Goal: Information Seeking & Learning: Understand process/instructions

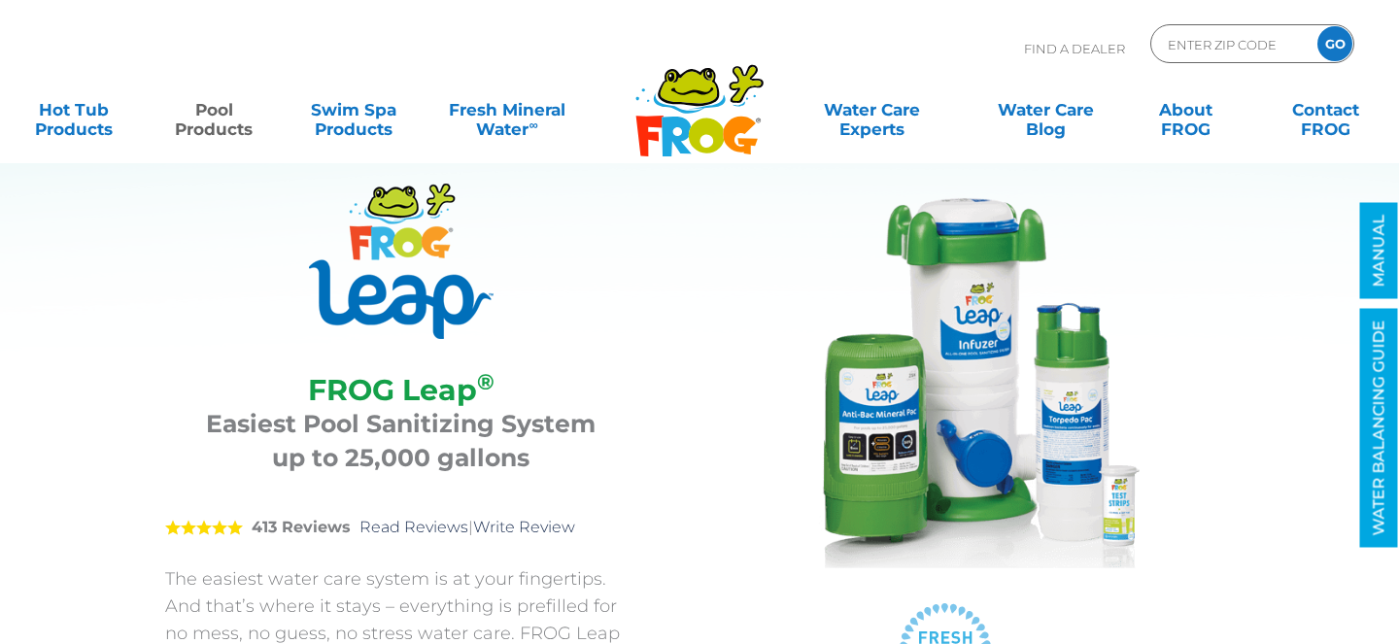
scroll to position [41, 0]
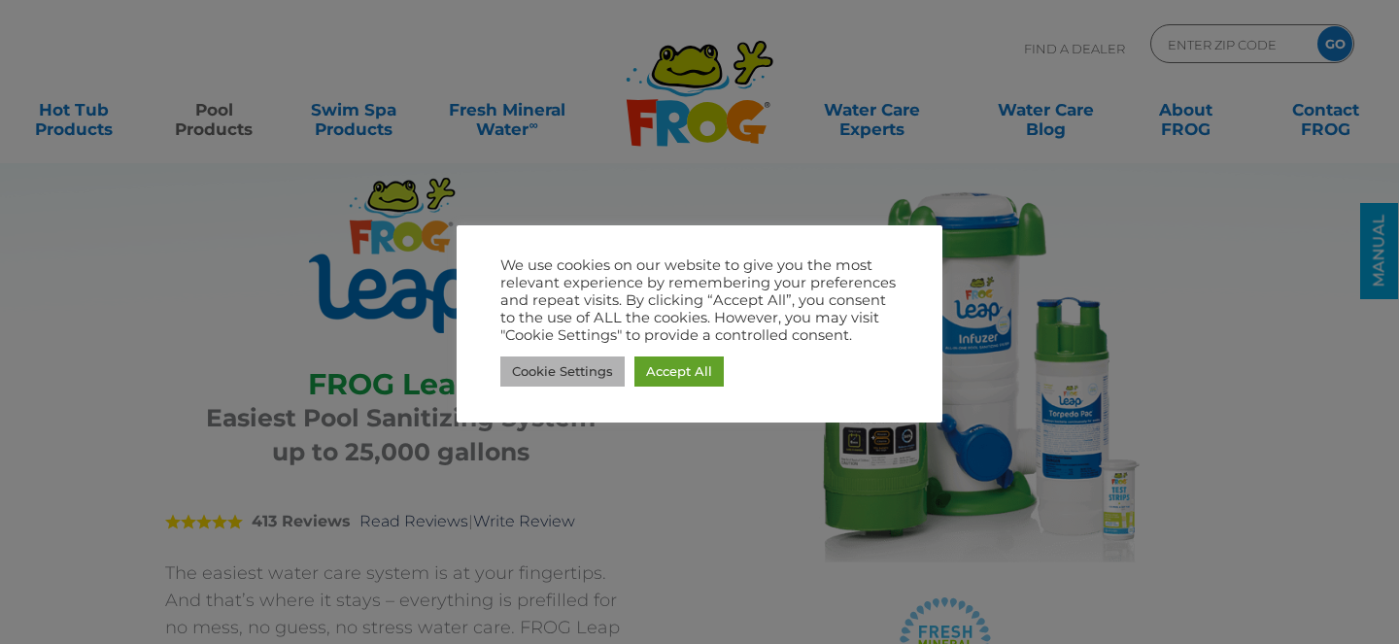
click at [593, 371] on link "Cookie Settings" at bounding box center [562, 372] width 124 height 30
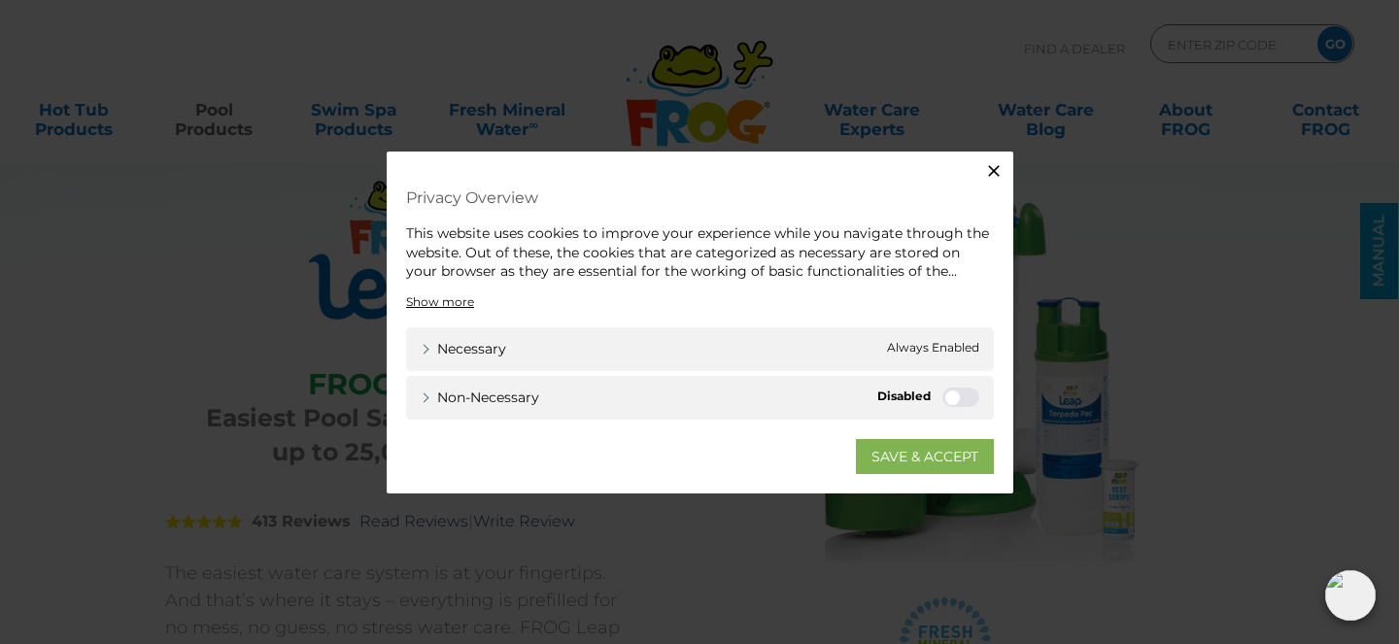
click at [898, 446] on link "SAVE & ACCEPT" at bounding box center [925, 455] width 138 height 35
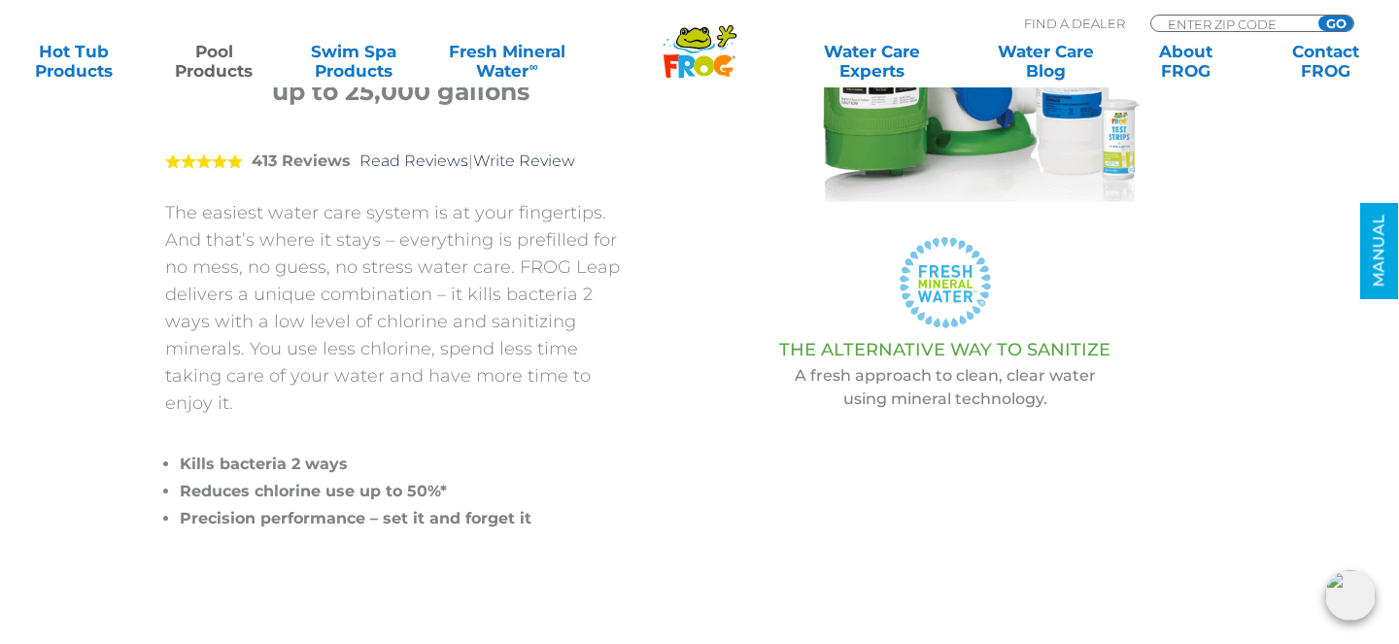
scroll to position [403, 0]
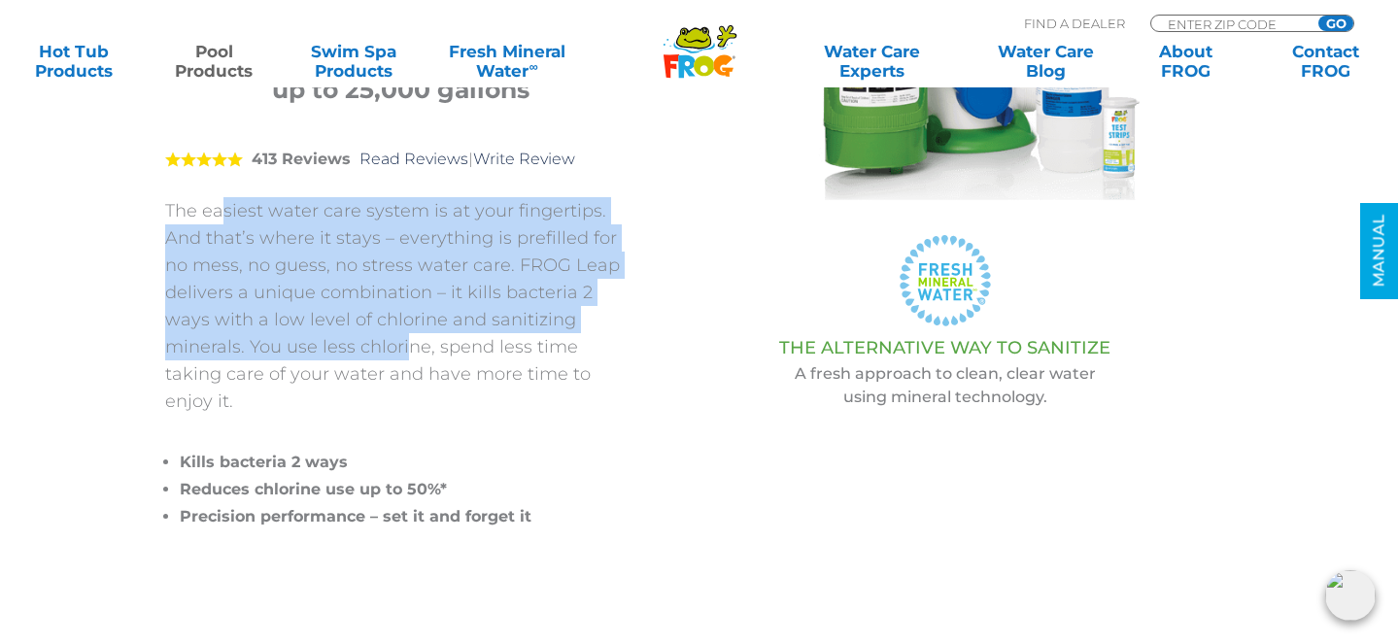
drag, startPoint x: 225, startPoint y: 207, endPoint x: 323, endPoint y: 360, distance: 180.9
click at [323, 360] on p "The easiest water care system is at your fingertips. And that’s where it stays …" at bounding box center [400, 306] width 471 height 218
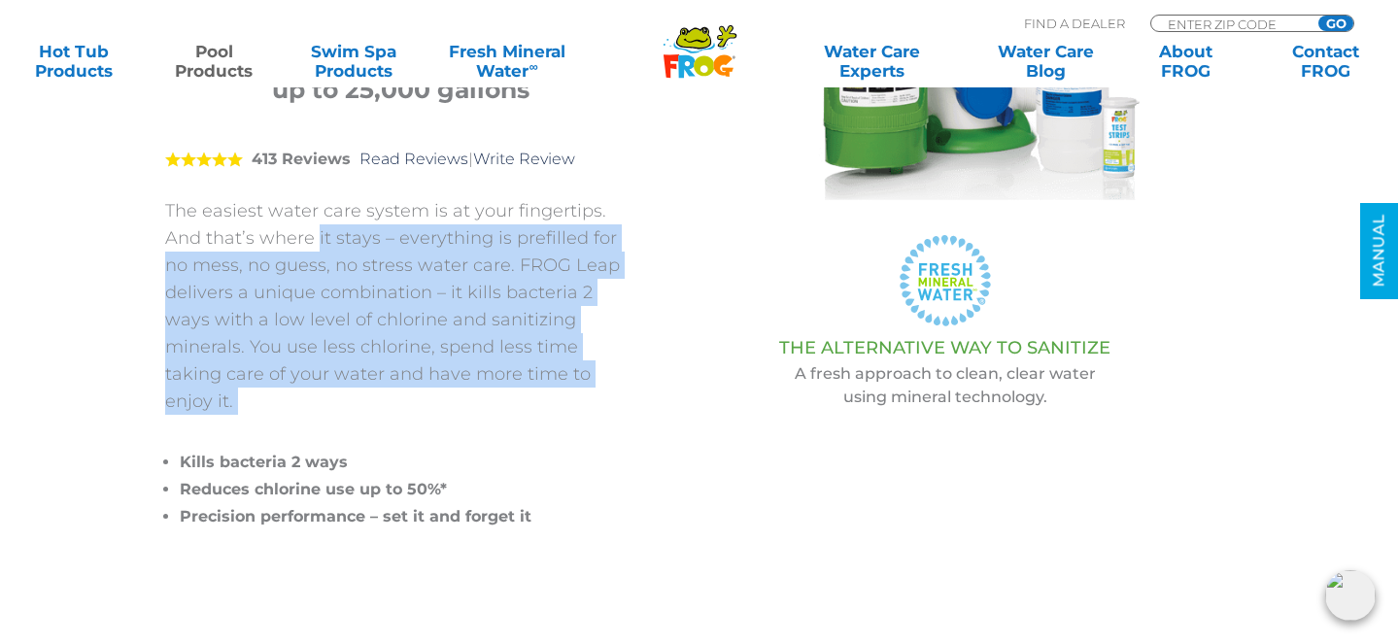
drag, startPoint x: 274, startPoint y: 240, endPoint x: 353, endPoint y: 395, distance: 173.4
click at [353, 395] on div "The easiest water care system is at your fingertips. And that’s where it stays …" at bounding box center [400, 363] width 471 height 333
click at [352, 394] on div "The easiest water care system is at your fingertips. And that’s where it stays …" at bounding box center [400, 363] width 471 height 333
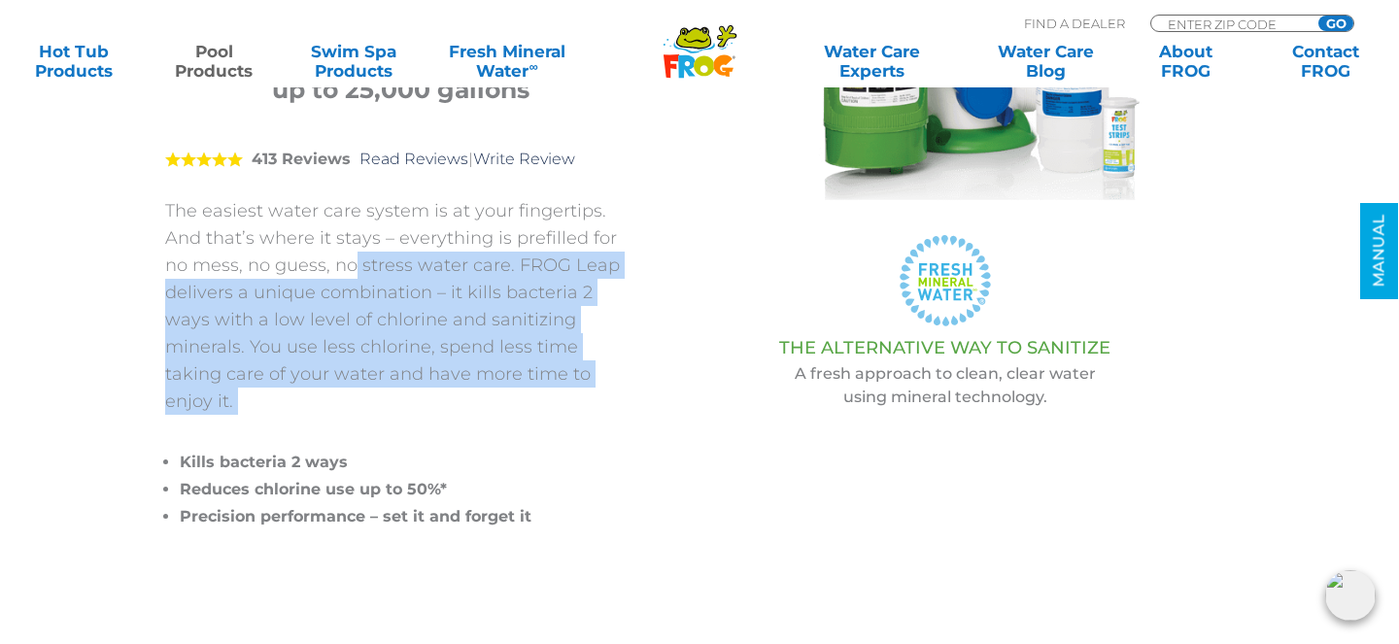
drag, startPoint x: 326, startPoint y: 275, endPoint x: 374, endPoint y: 404, distance: 138.1
click at [374, 404] on div "The easiest water care system is at your fingertips. And that’s where it stays …" at bounding box center [400, 363] width 471 height 333
click at [374, 425] on ul "Kills bacteria 2 ways Reduces chlorine use up to 50%* Precision performance – s…" at bounding box center [408, 478] width 457 height 106
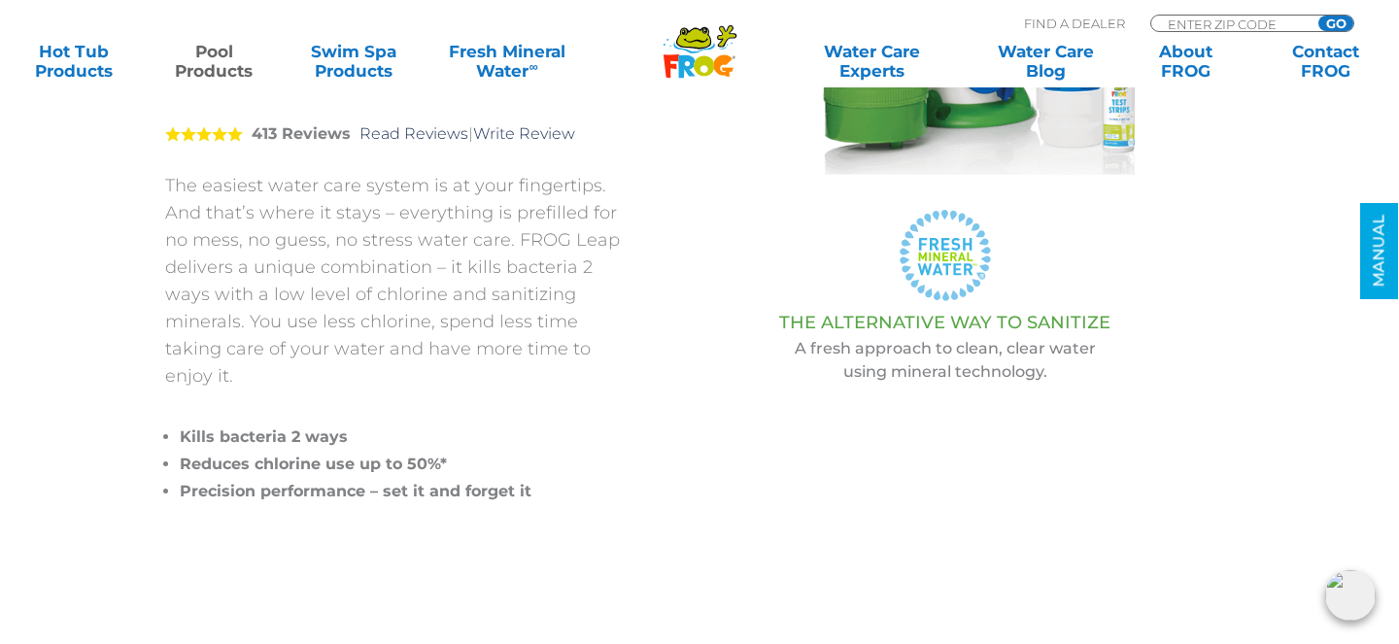
scroll to position [430, 0]
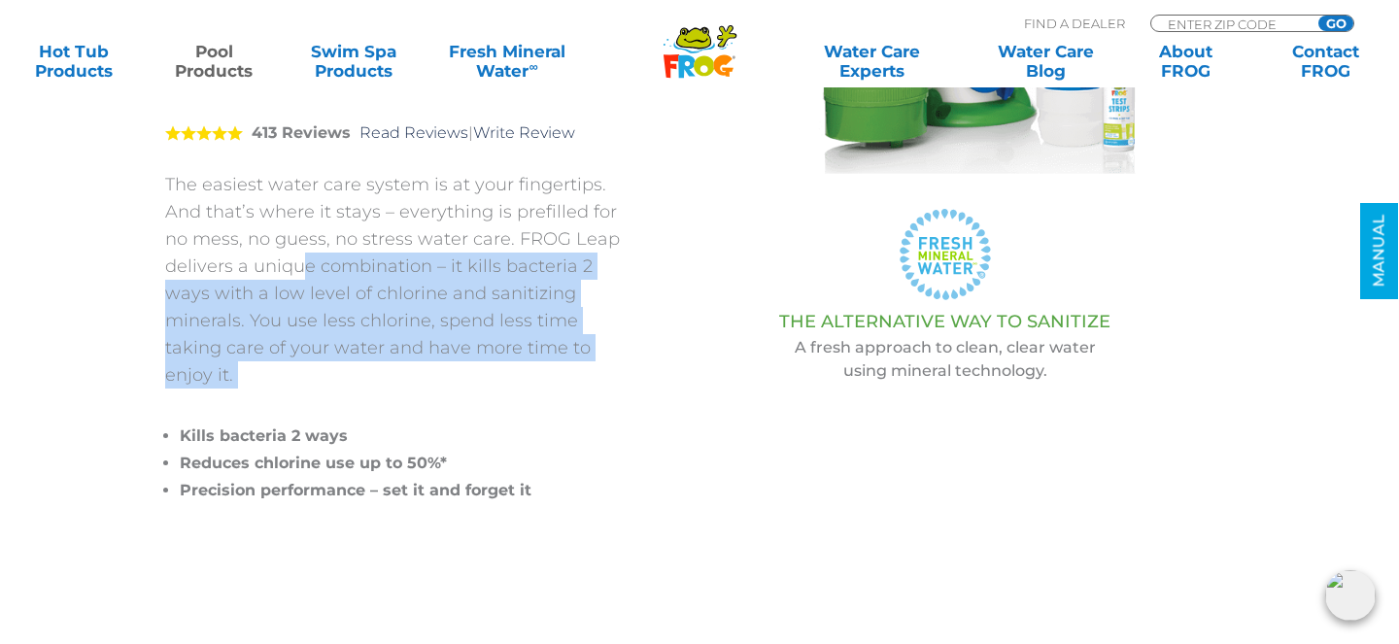
drag, startPoint x: 306, startPoint y: 258, endPoint x: 369, endPoint y: 362, distance: 121.7
click at [369, 362] on div "The easiest water care system is at your fingertips. And that’s where it stays …" at bounding box center [400, 337] width 471 height 333
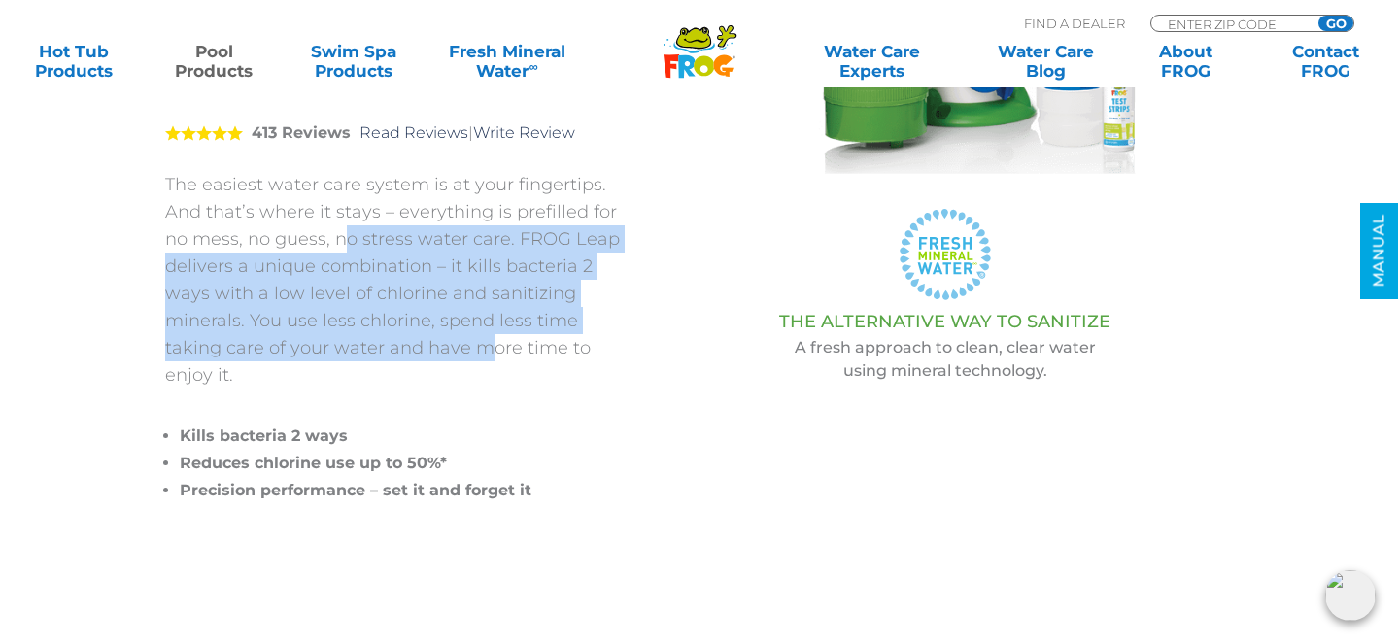
drag, startPoint x: 313, startPoint y: 242, endPoint x: 362, endPoint y: 358, distance: 125.4
click at [362, 358] on p "The easiest water care system is at your fingertips. And that’s where it stays …" at bounding box center [400, 280] width 471 height 218
click at [357, 355] on p "The easiest water care system is at your fingertips. And that’s where it stays …" at bounding box center [400, 280] width 471 height 218
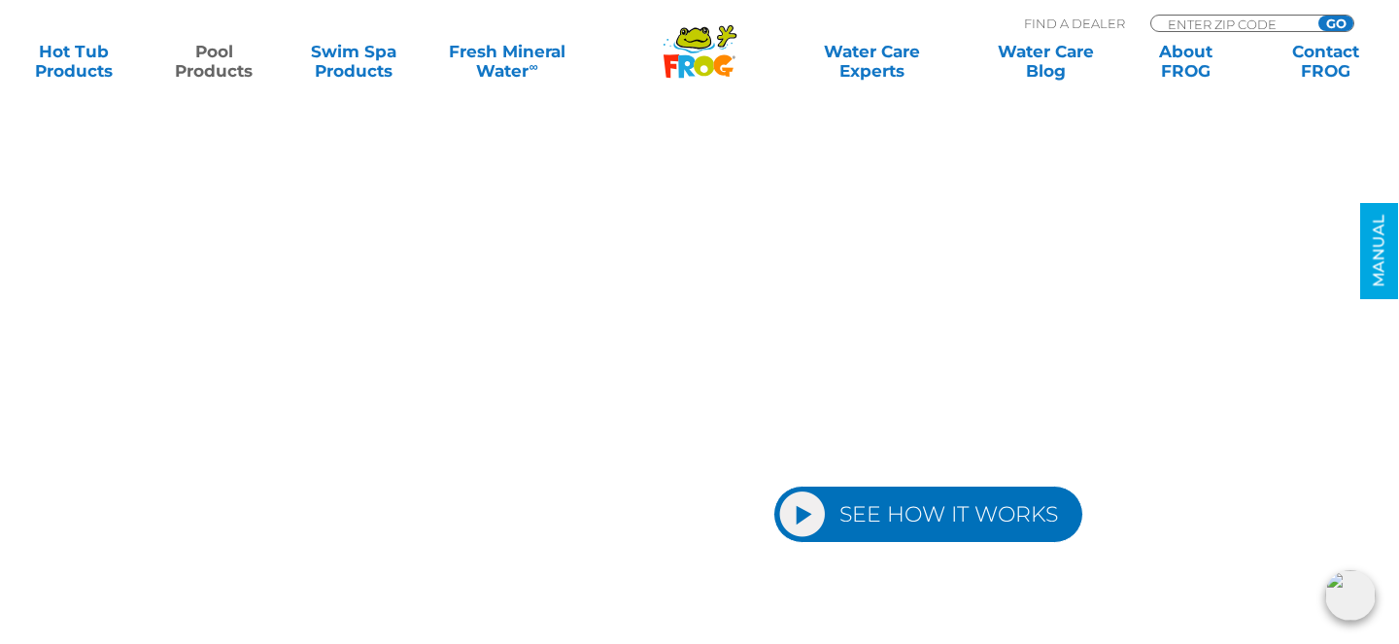
scroll to position [2597, 0]
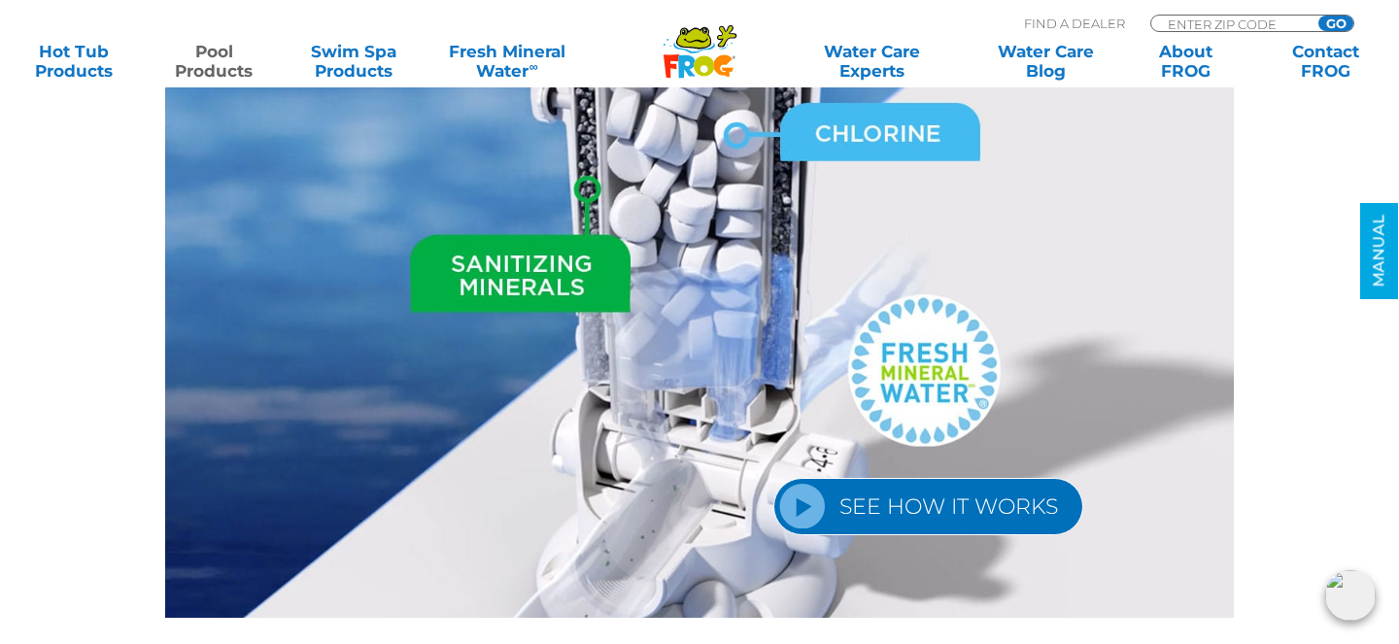
click at [951, 481] on link "SEE HOW IT WORKS" at bounding box center [929, 506] width 310 height 57
